Goal: Book appointment/travel/reservation

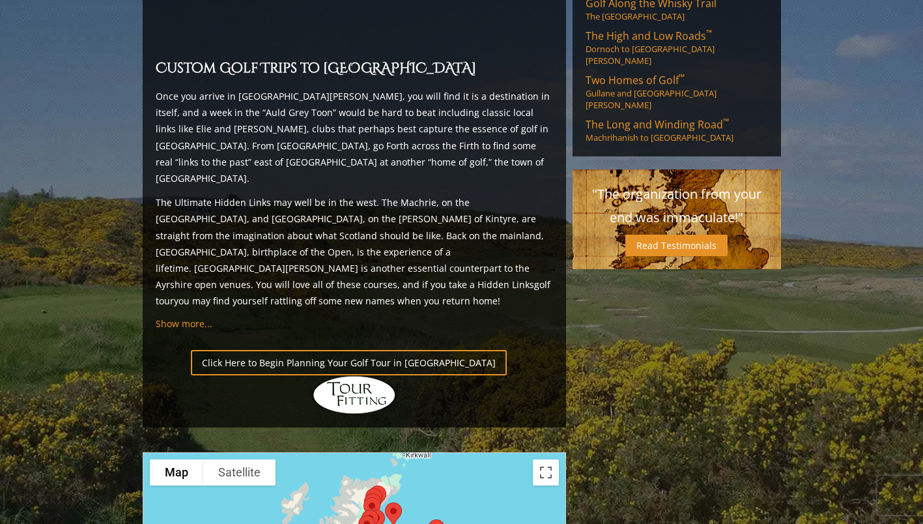
scroll to position [1178, 0]
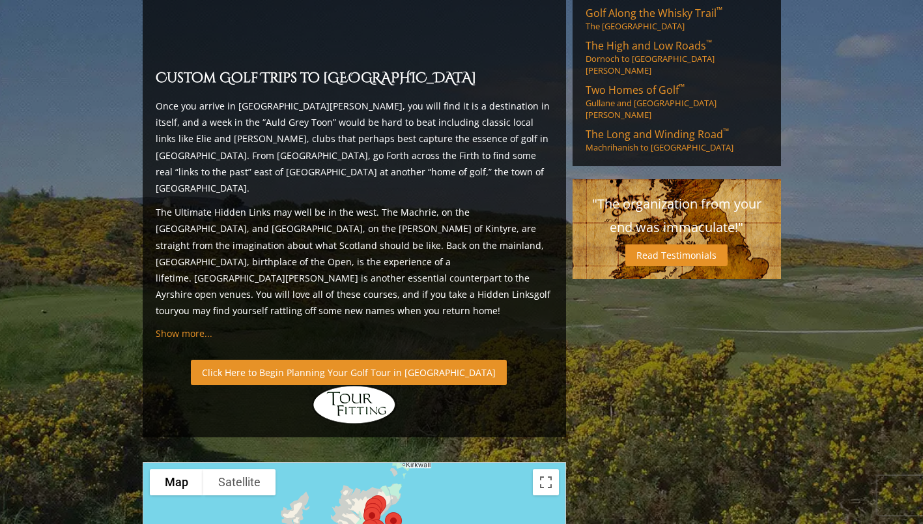
click at [360, 360] on link "Click Here to Begin Planning Your Golf Tour in [GEOGRAPHIC_DATA]" at bounding box center [349, 372] width 316 height 25
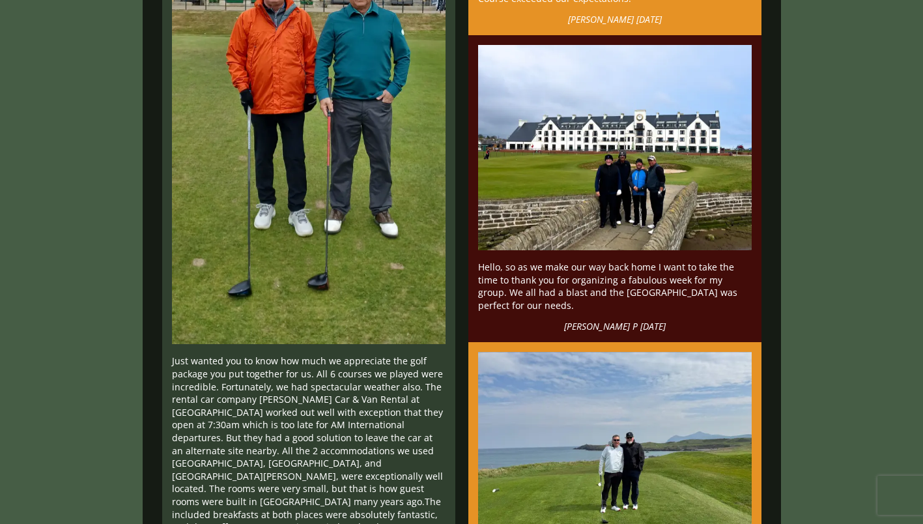
scroll to position [808, 0]
